Goal: Task Accomplishment & Management: Use online tool/utility

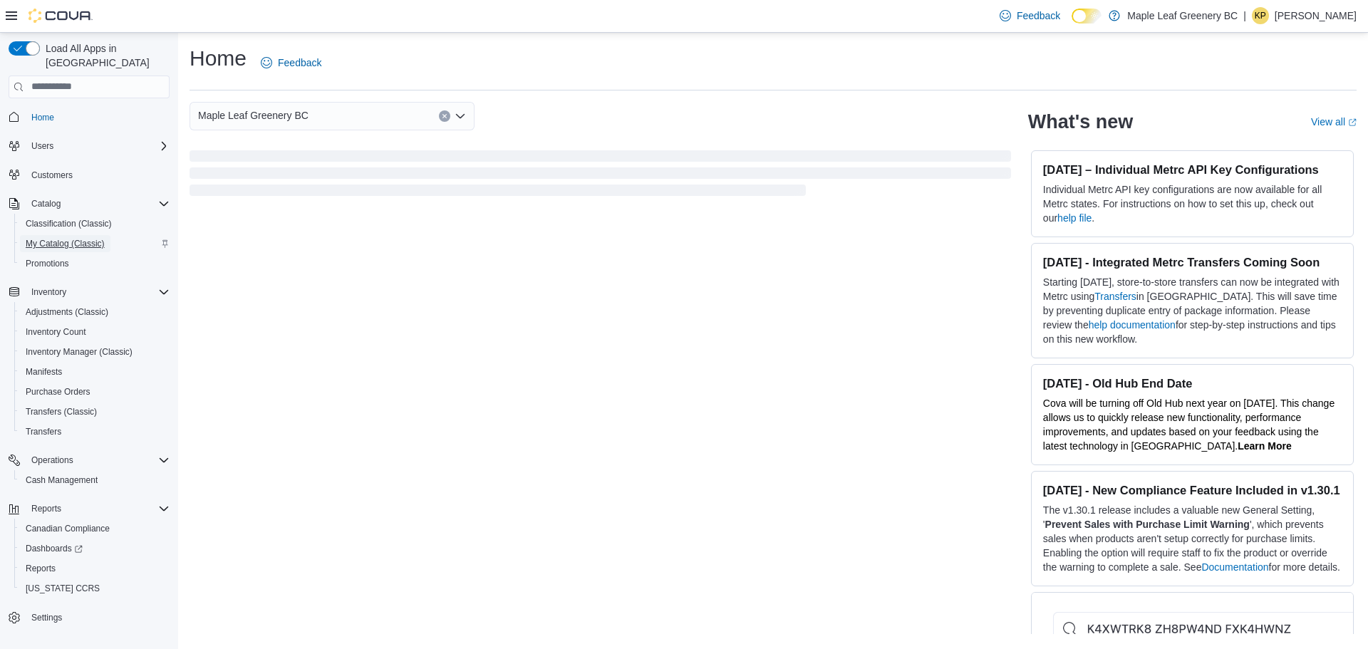
click at [97, 238] on span "My Catalog (Classic)" at bounding box center [65, 243] width 79 height 11
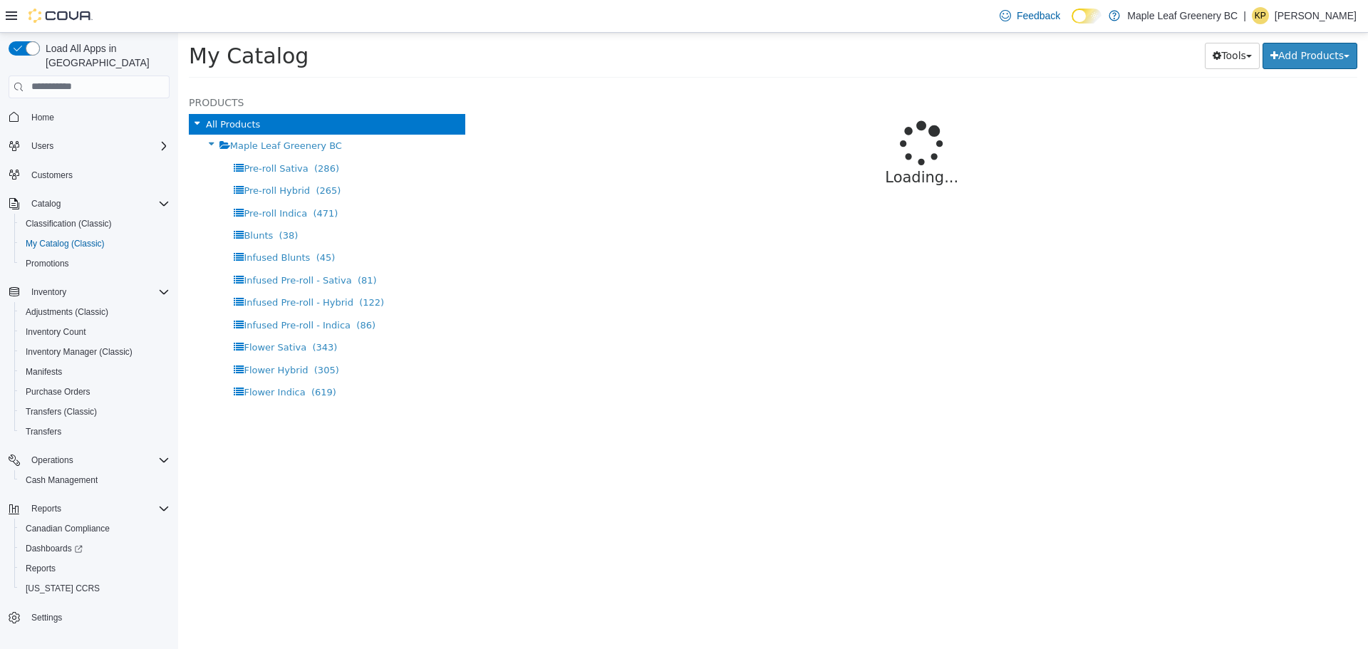
select select "**********"
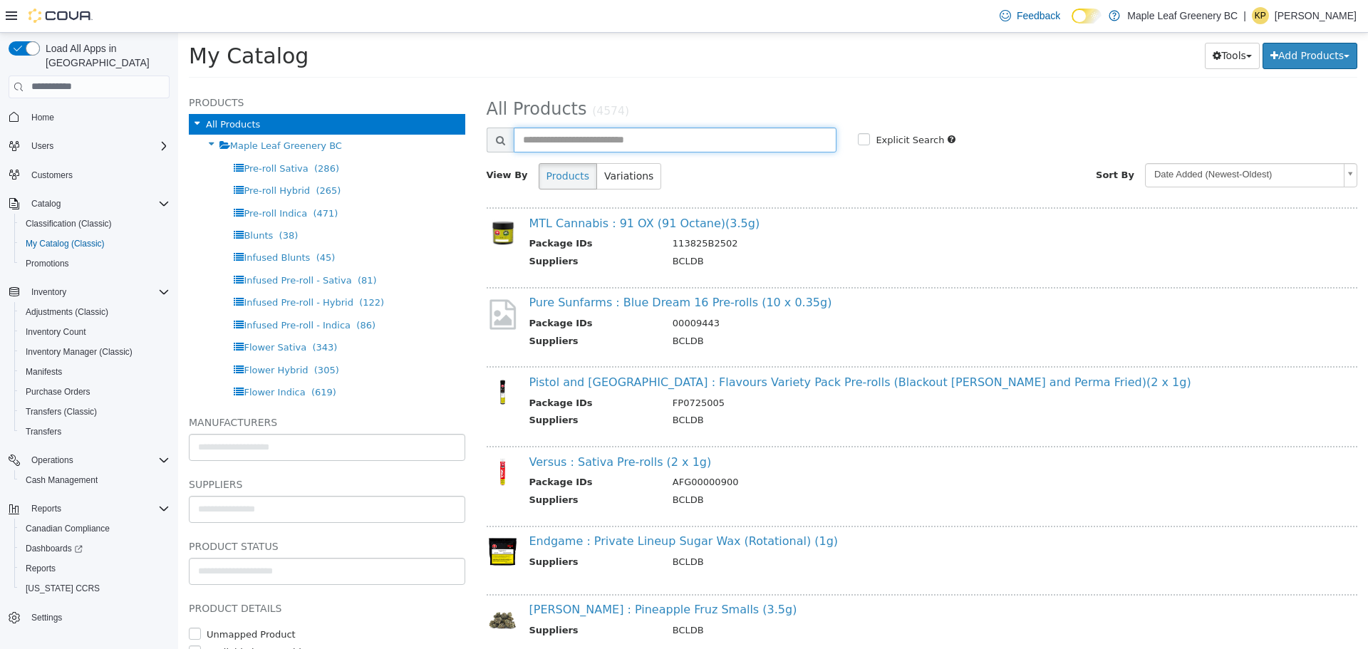
click at [568, 137] on input "text" at bounding box center [675, 139] width 323 height 25
type input "********"
select select "**********"
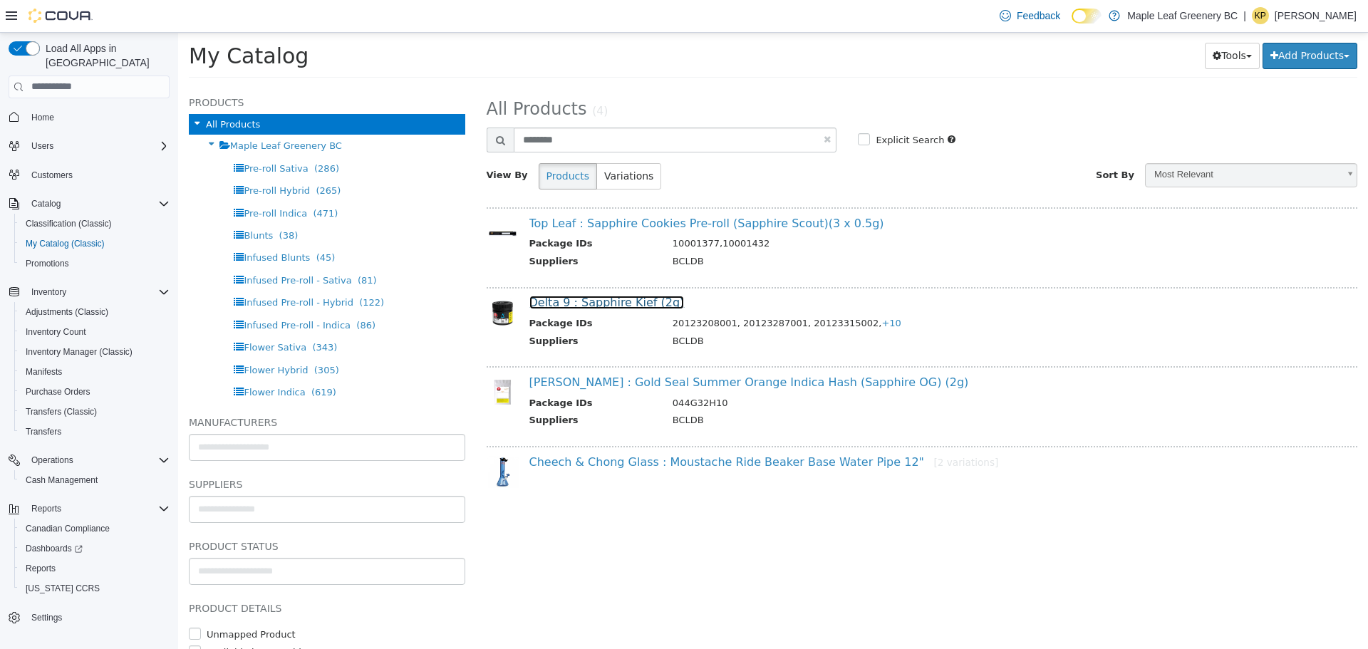
click at [635, 307] on link "Delta 9 : Sapphire Kief (2g)" at bounding box center [606, 302] width 155 height 14
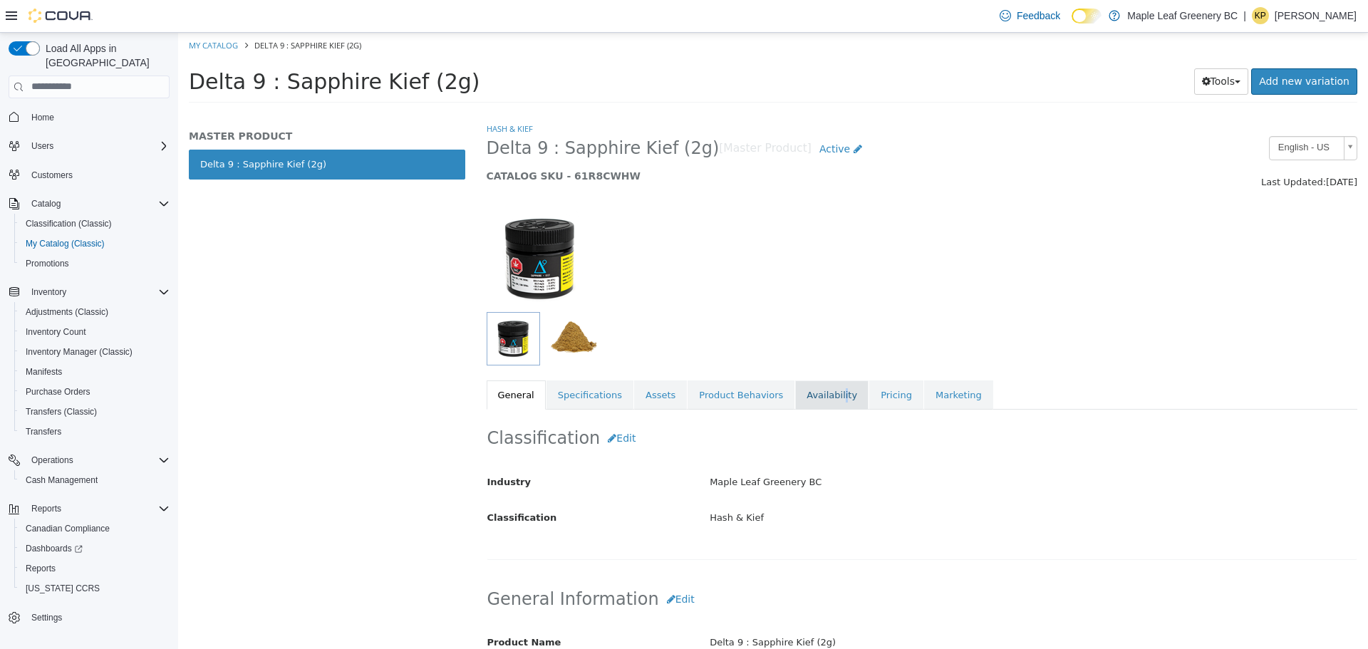
click at [814, 398] on link "Availability" at bounding box center [831, 395] width 73 height 30
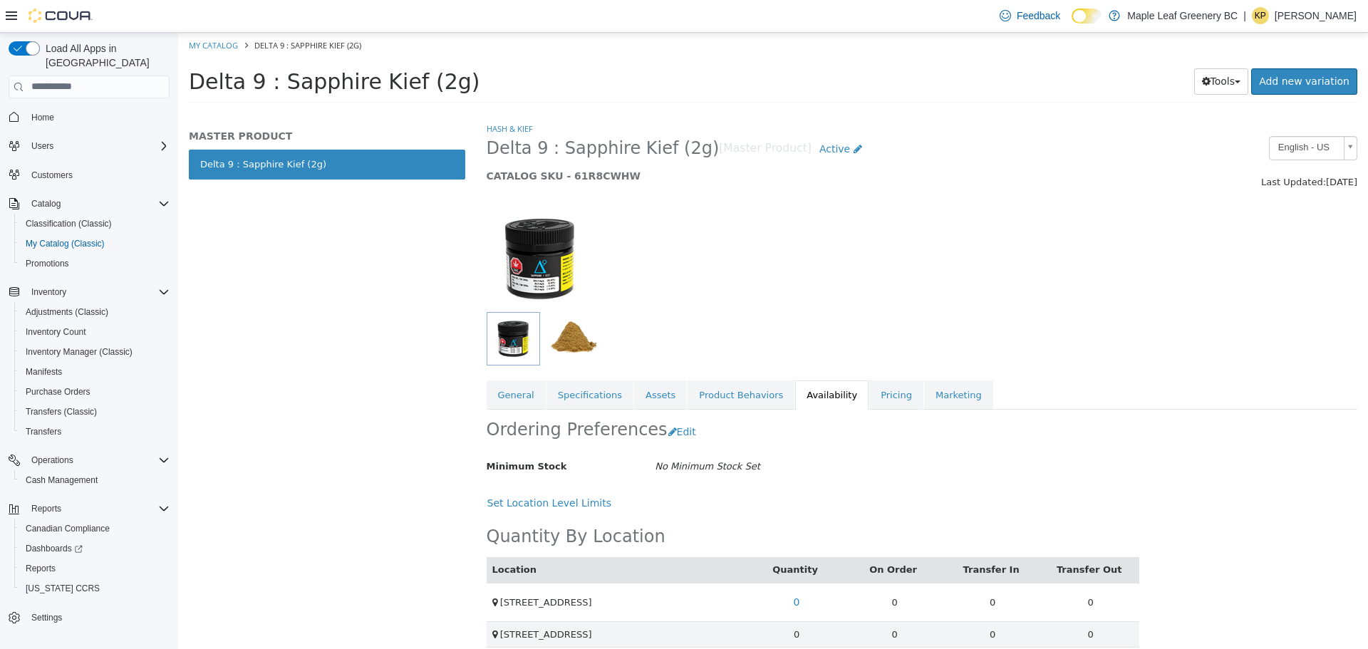
click at [204, 36] on ol "My Catalog Delta 9 : Sapphire Kief (2g)" at bounding box center [773, 45] width 1190 height 26
click at [199, 41] on link "My Catalog" at bounding box center [213, 44] width 49 height 11
select select "**********"
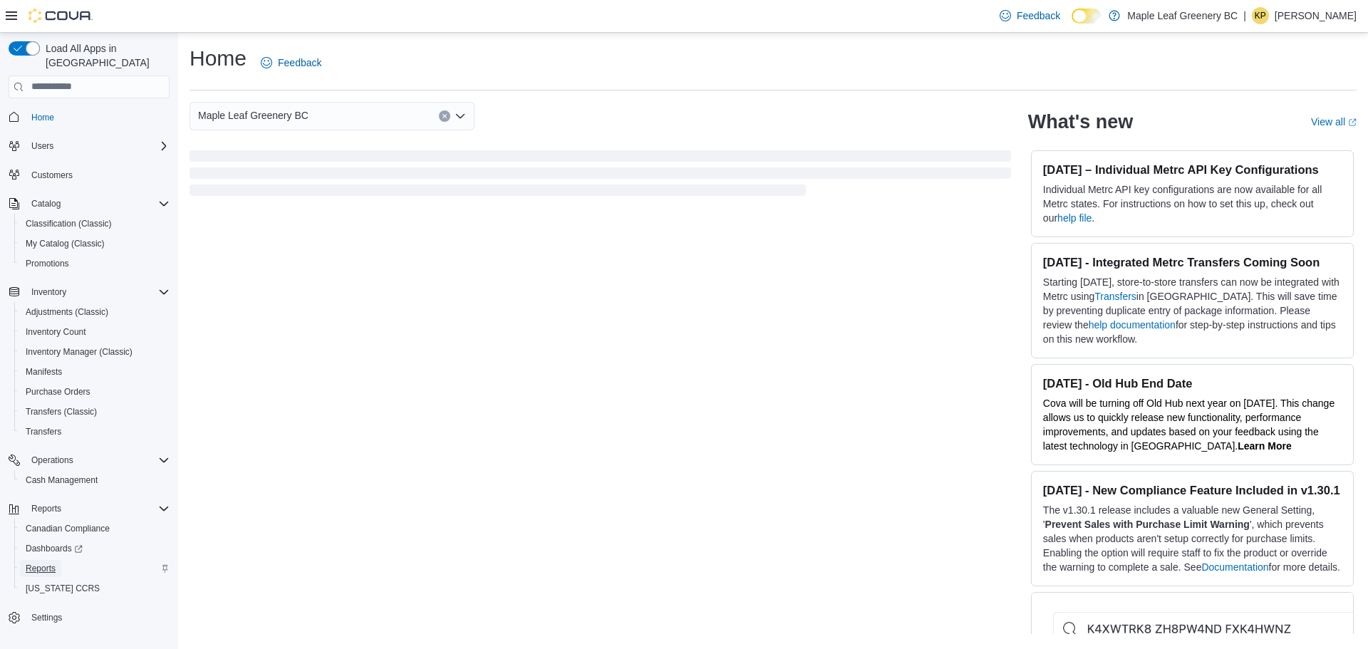
click at [45, 561] on span "Reports" at bounding box center [41, 568] width 30 height 17
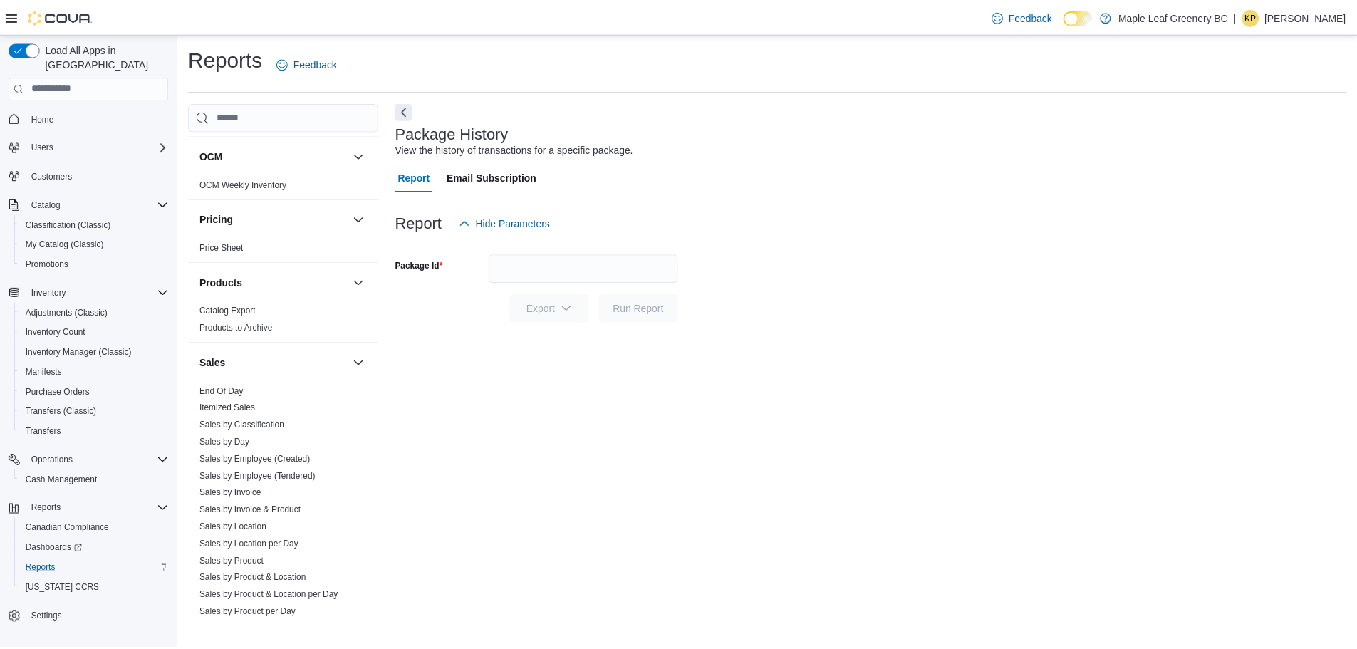
scroll to position [855, 0]
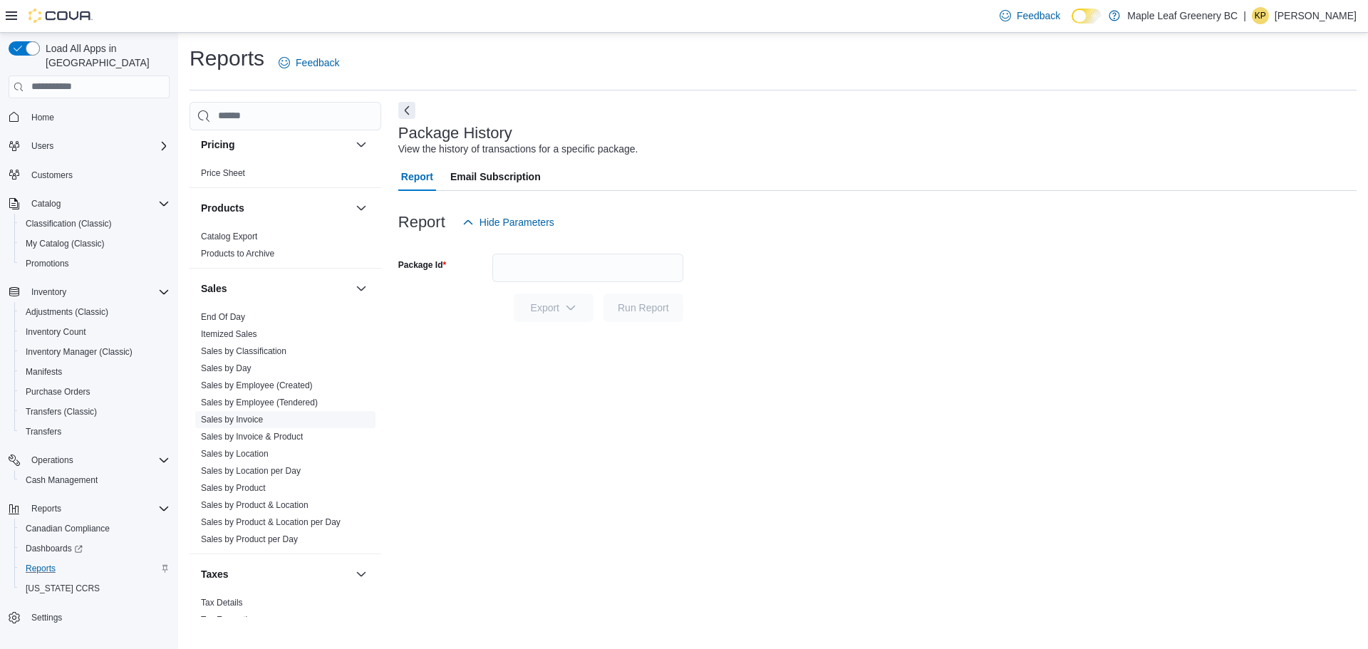
click at [232, 420] on link "Sales by Invoice" at bounding box center [232, 420] width 62 height 10
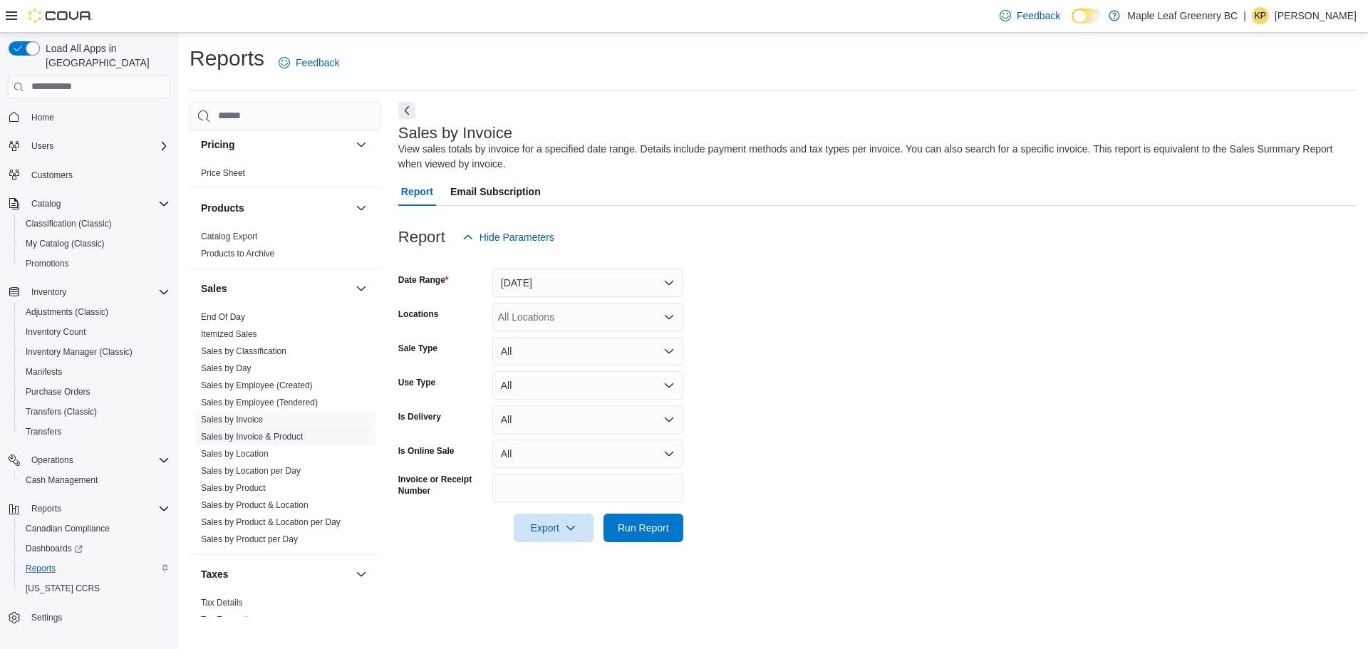
click at [292, 442] on span "Sales by Invoice & Product" at bounding box center [252, 436] width 102 height 11
click at [288, 435] on link "Sales by Invoice & Product" at bounding box center [252, 437] width 102 height 10
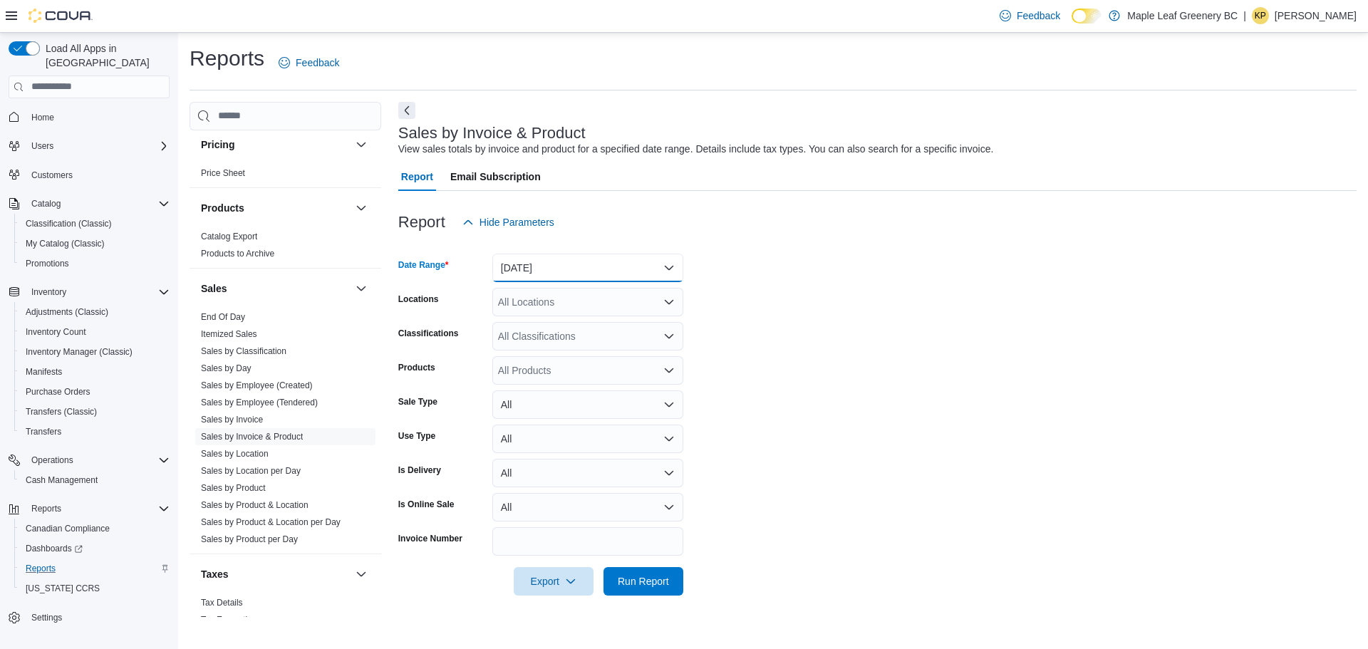
click at [536, 270] on button "Yesterday" at bounding box center [587, 268] width 191 height 28
click at [548, 304] on div "All Locations" at bounding box center [587, 302] width 191 height 28
click at [539, 343] on span "71 Sixth Street" at bounding box center [572, 347] width 98 height 14
drag, startPoint x: 906, startPoint y: 412, endPoint x: 714, endPoint y: 524, distance: 222.5
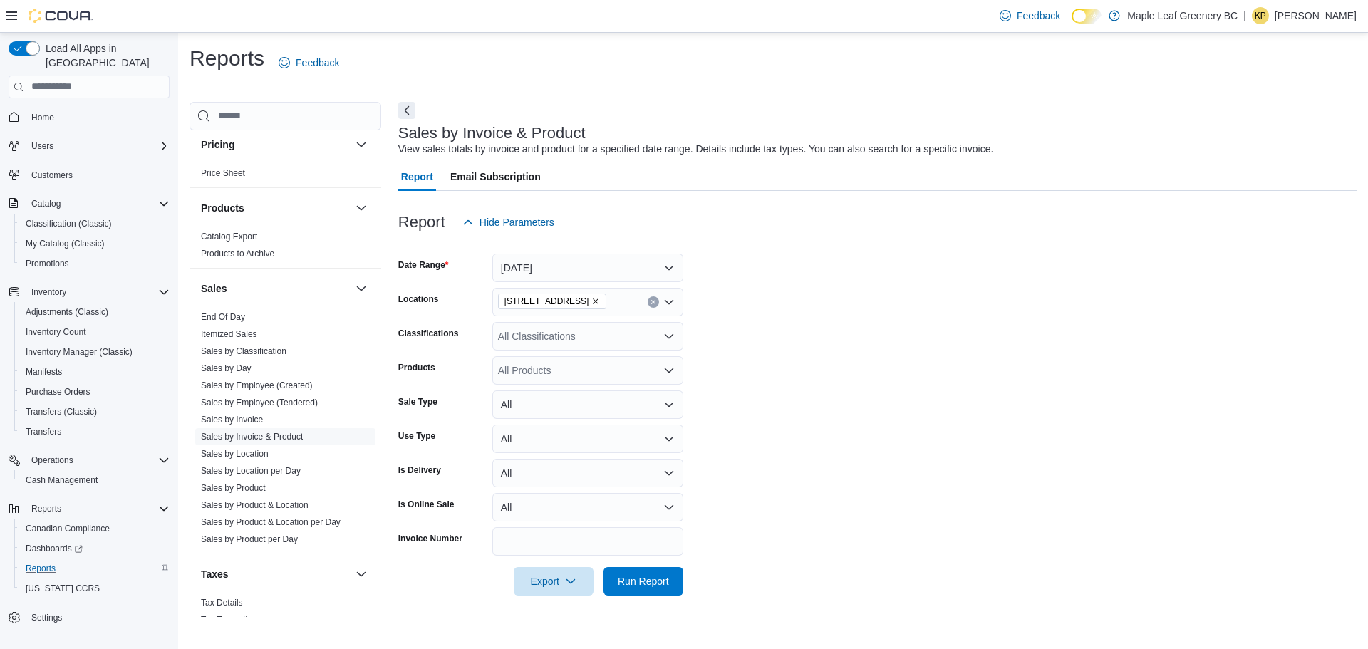
click at [902, 412] on form "Date Range Yesterday Locations 71 Sixth Street Classifications All Classificati…" at bounding box center [877, 416] width 958 height 359
click at [526, 496] on button "All" at bounding box center [587, 507] width 191 height 28
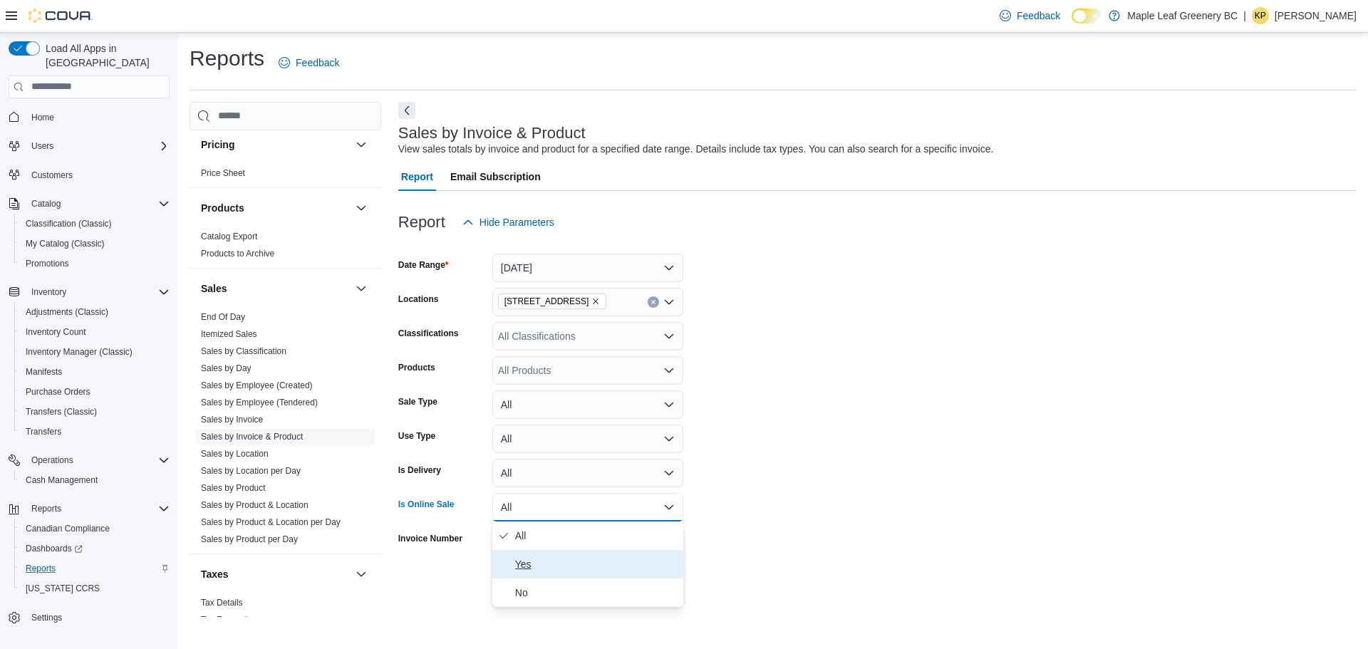
click at [534, 556] on span "Yes" at bounding box center [596, 564] width 162 height 17
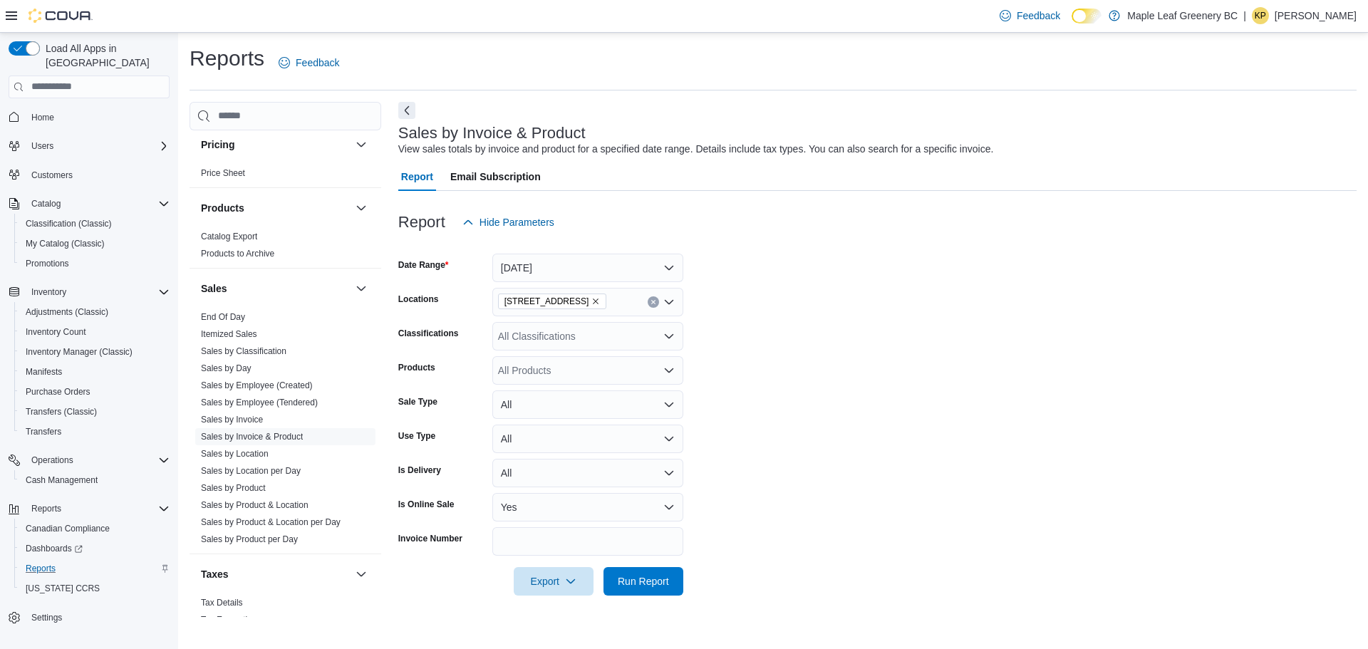
drag, startPoint x: 868, startPoint y: 539, endPoint x: 708, endPoint y: 578, distance: 164.8
click at [868, 539] on form "Date Range Yesterday Locations 71 Sixth Street Classifications All Classificati…" at bounding box center [877, 416] width 958 height 359
click at [675, 591] on button "Run Report" at bounding box center [643, 580] width 80 height 28
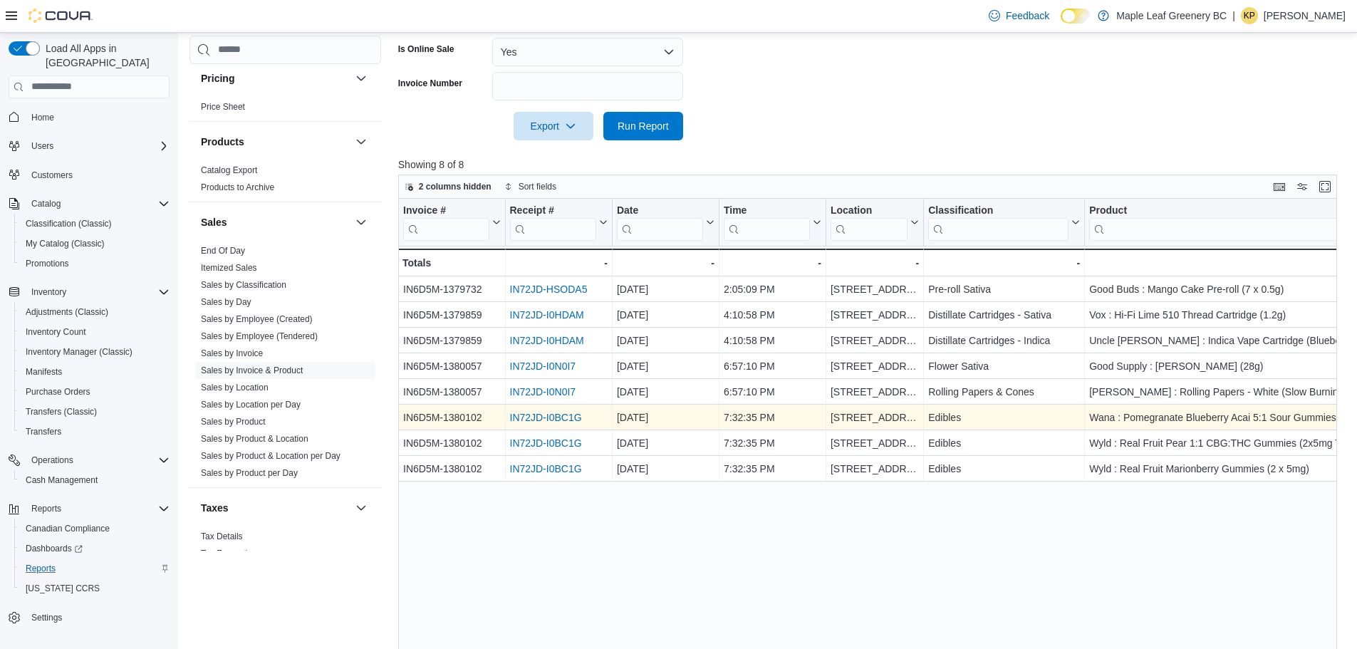
scroll to position [511, 0]
